Goal: Transaction & Acquisition: Purchase product/service

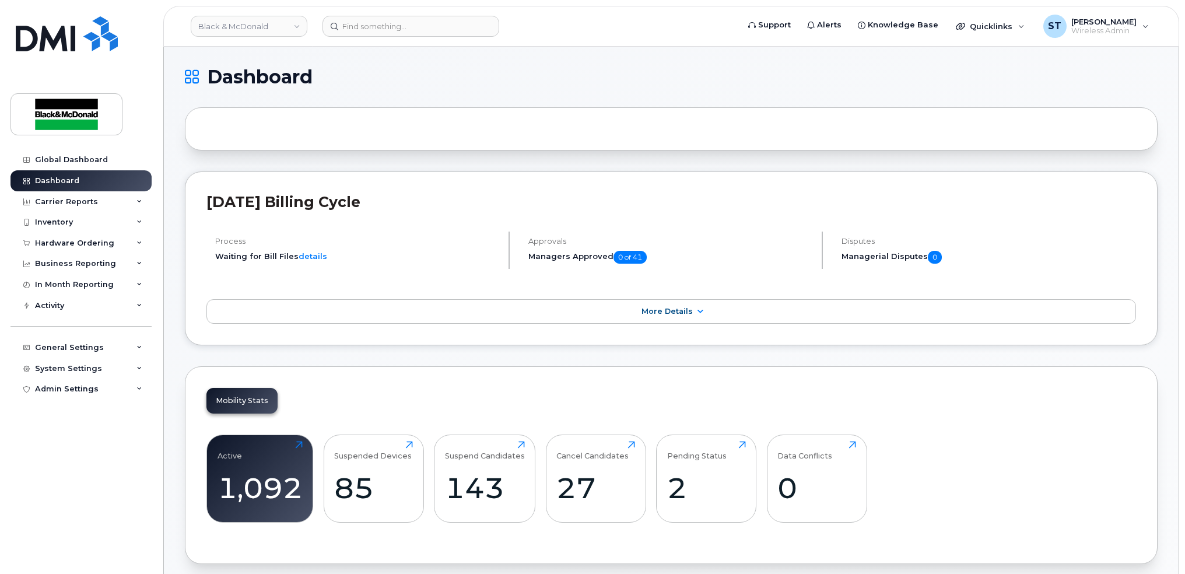
click at [989, 390] on div "Mobility Stats Active 1,092 Click to view more Suspended Devices 85 Click to vi…" at bounding box center [671, 465] width 973 height 198
click at [958, 25] on div "Quicklinks" at bounding box center [990, 26] width 85 height 23
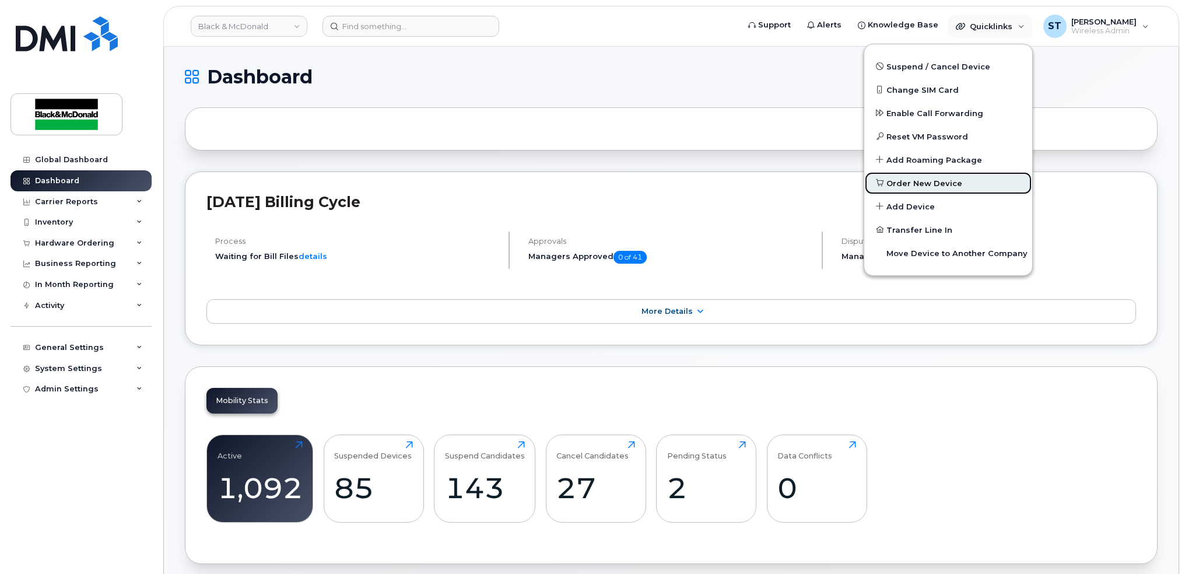
click at [922, 183] on span "Order New Device" at bounding box center [925, 184] width 76 height 12
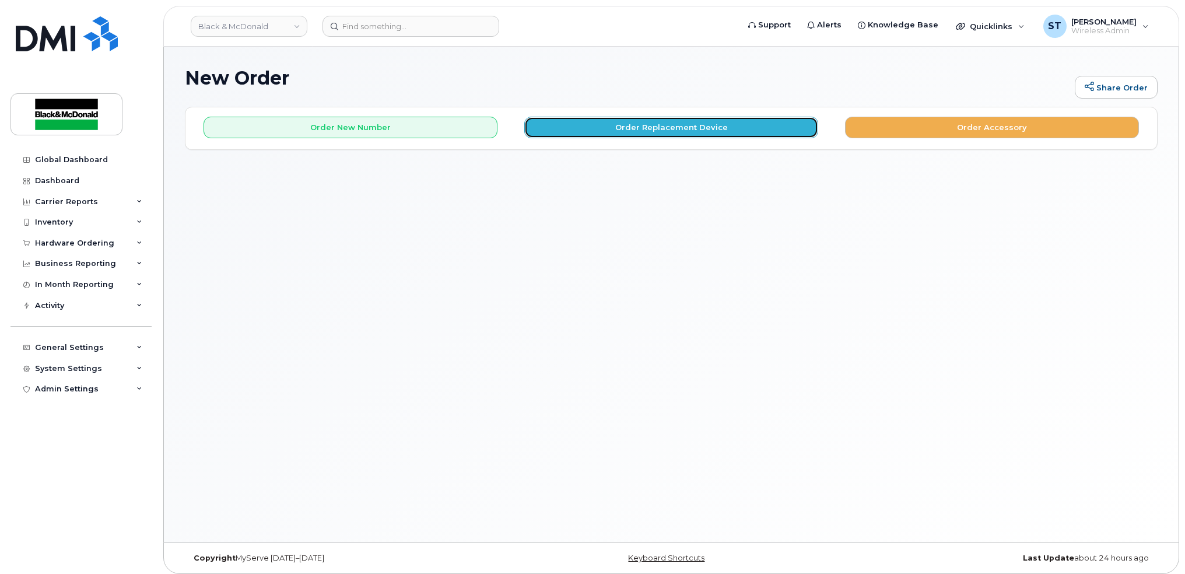
click at [599, 123] on button "Order Replacement Device" at bounding box center [671, 128] width 294 height 22
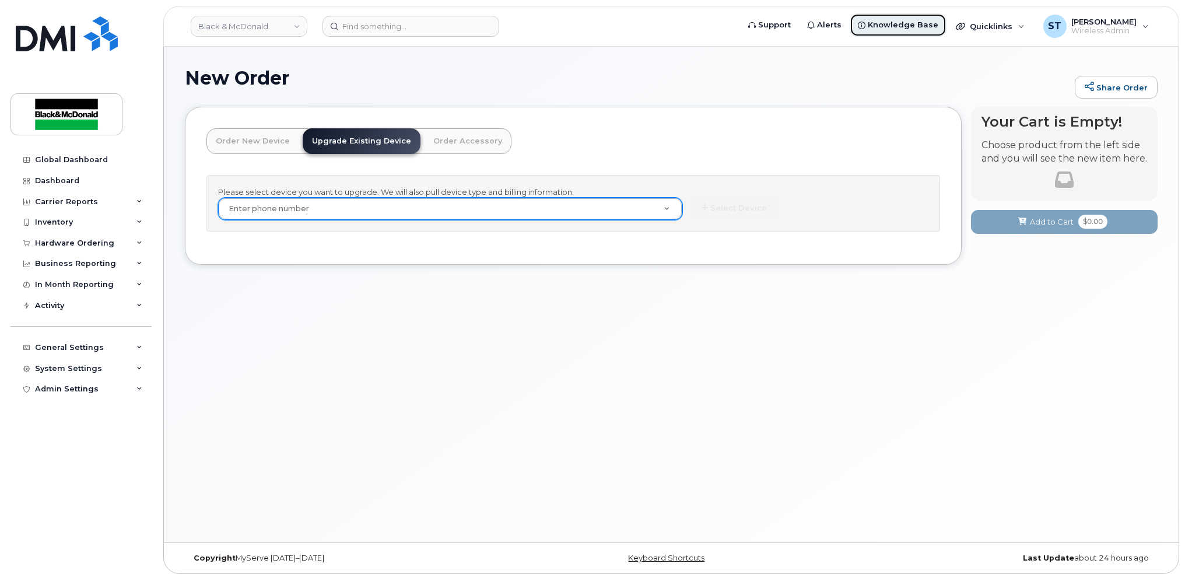
click at [917, 19] on span "Knowledge Base" at bounding box center [903, 25] width 71 height 12
click at [1003, 22] on span "Quicklinks" at bounding box center [991, 26] width 43 height 9
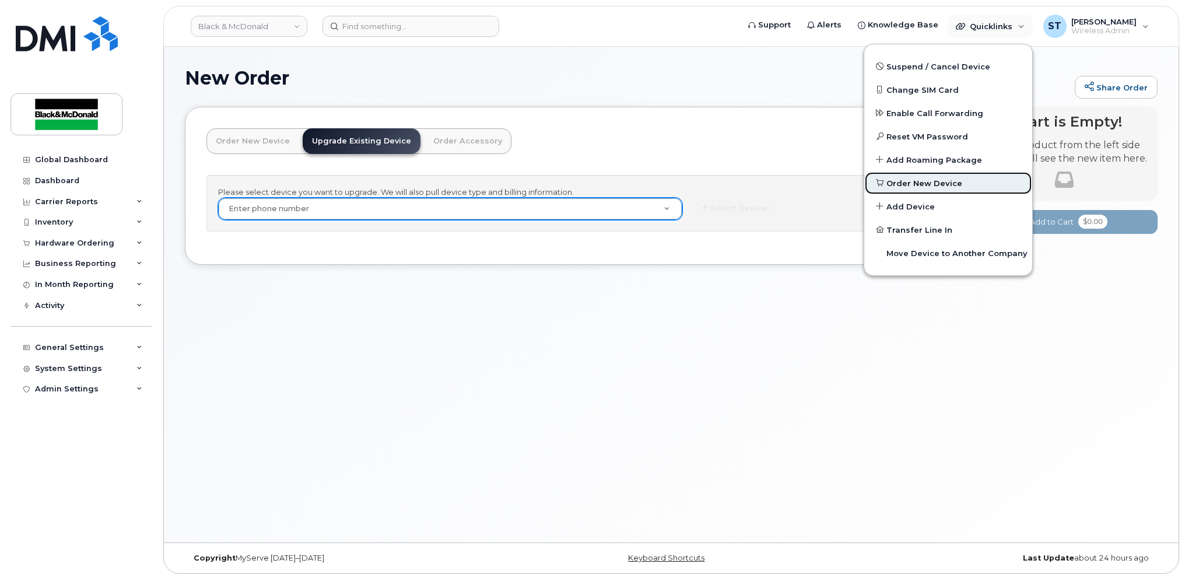
click at [900, 187] on span "Order New Device" at bounding box center [925, 184] width 76 height 12
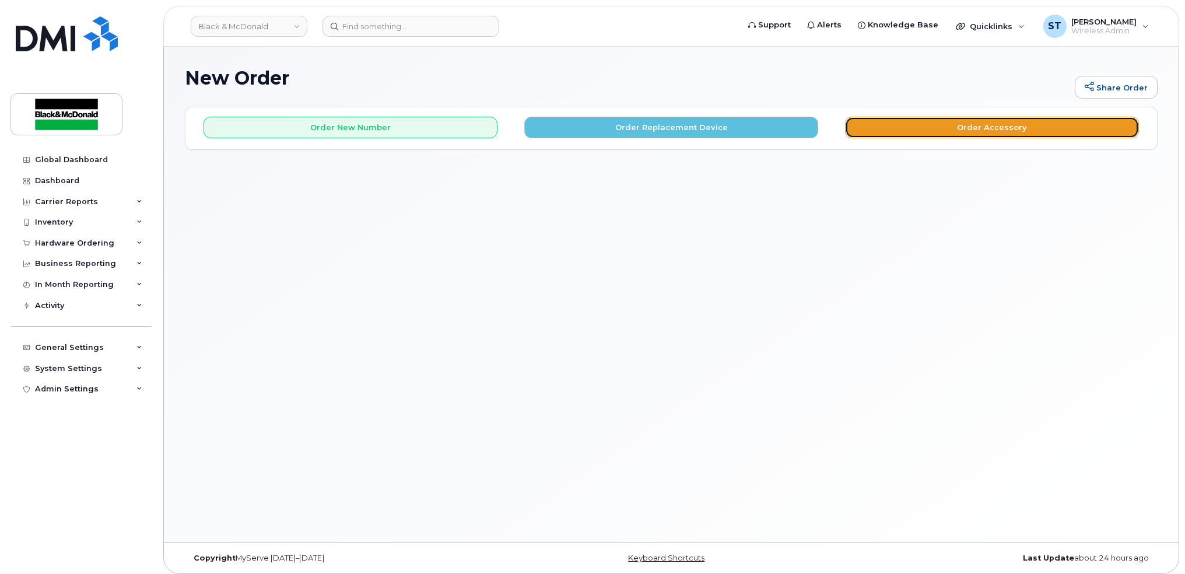
click at [963, 130] on button "Order Accessory" at bounding box center [992, 128] width 294 height 22
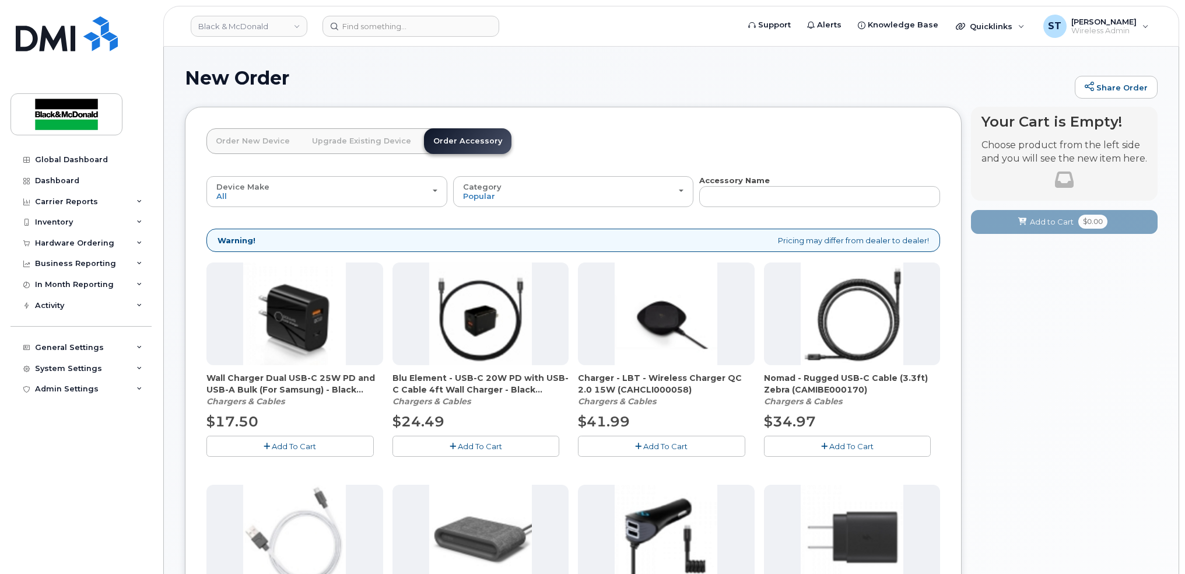
click at [351, 141] on link "Upgrade Existing Device" at bounding box center [362, 141] width 118 height 26
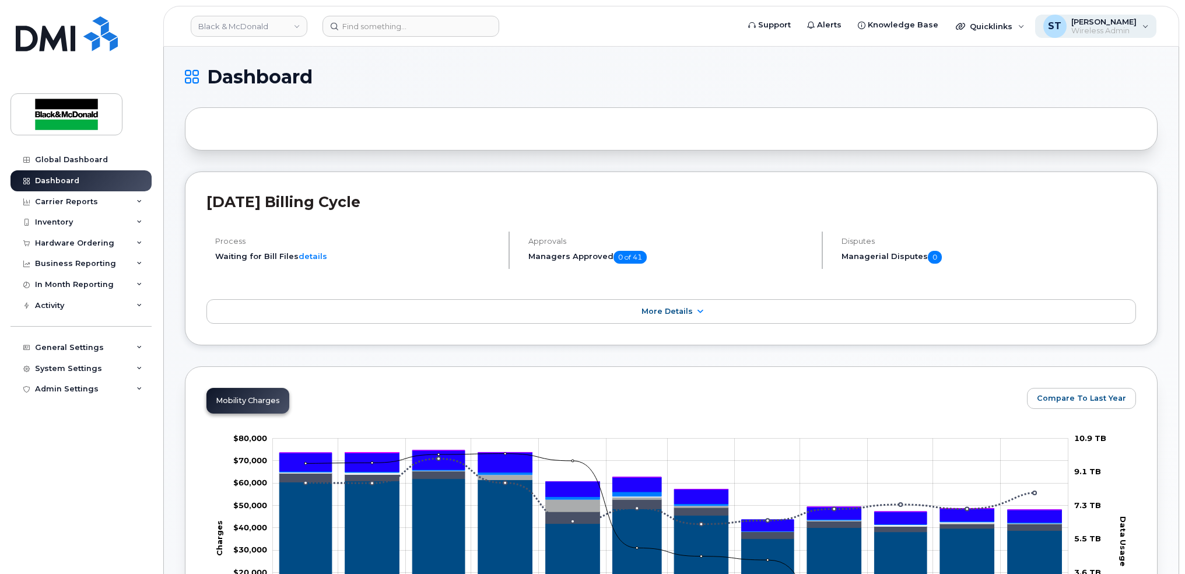
click at [1090, 27] on span "Wireless Admin" at bounding box center [1104, 30] width 65 height 9
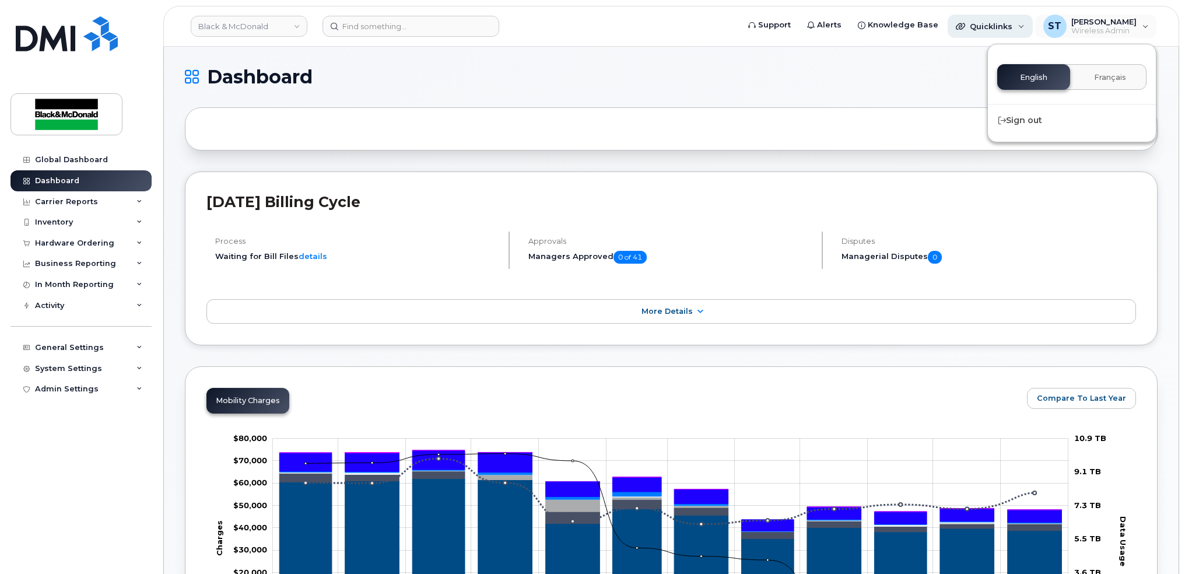
click at [1012, 27] on span "Quicklinks" at bounding box center [991, 26] width 43 height 9
